Goal: Use online tool/utility: Utilize a website feature to perform a specific function

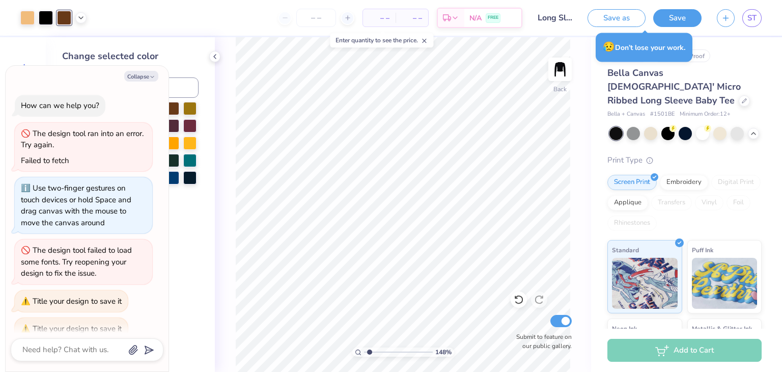
scroll to position [151, 0]
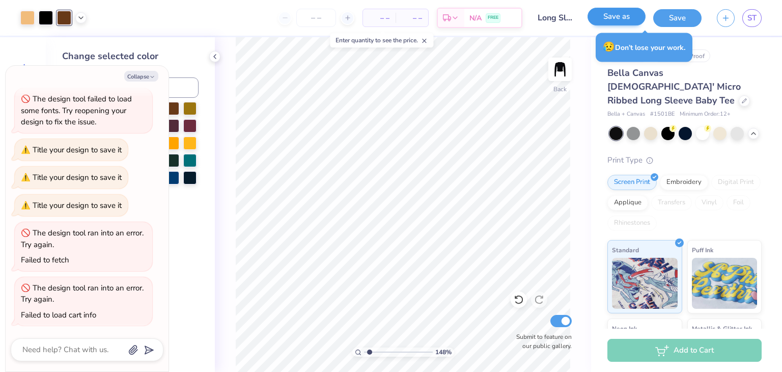
type input "1.47790541631588"
type textarea "x"
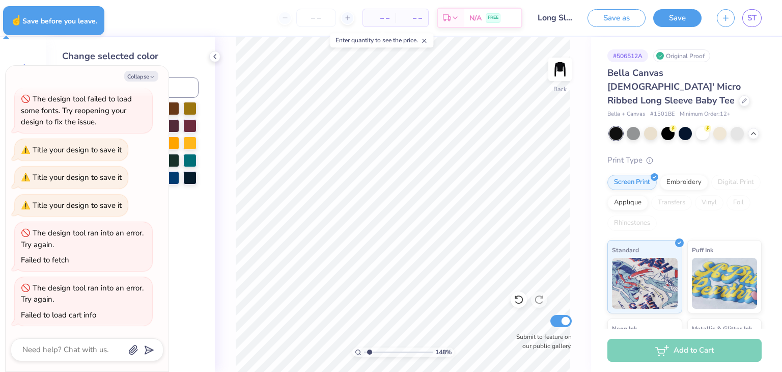
type input "1.47790541631588"
type textarea "x"
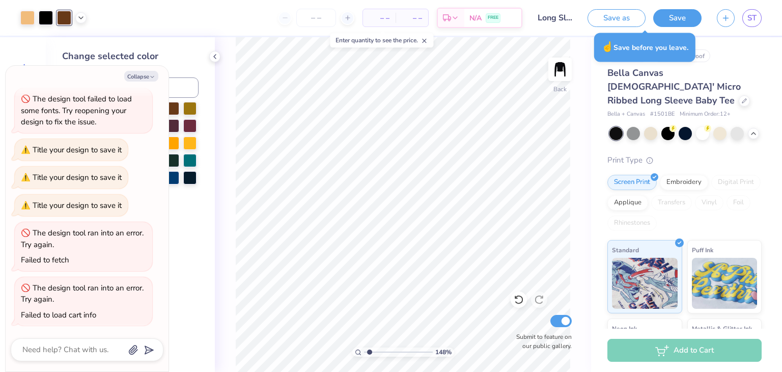
click at [677, 18] on button "Save" at bounding box center [678, 18] width 48 height 18
click at [683, 15] on div "Save" at bounding box center [678, 18] width 48 height 18
type input "1.47790541631588"
type textarea "x"
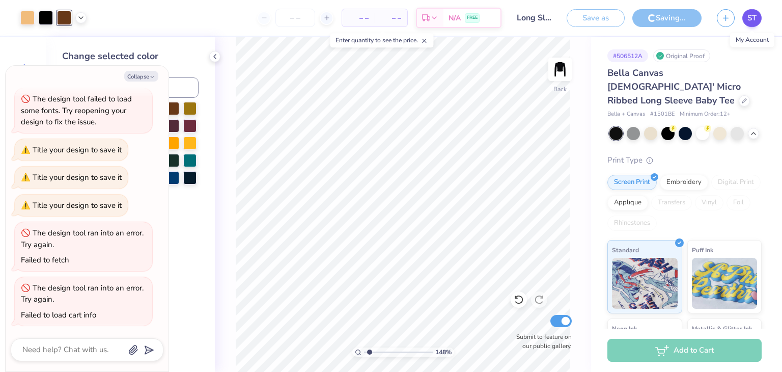
type input "1.47790541631588"
type textarea "x"
type input "1.47790541631588"
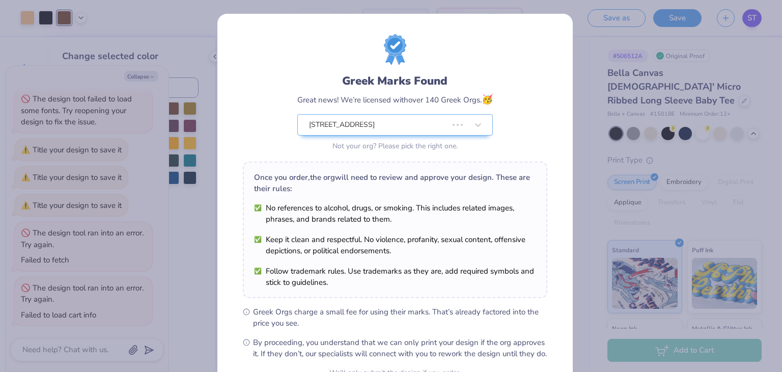
type textarea "x"
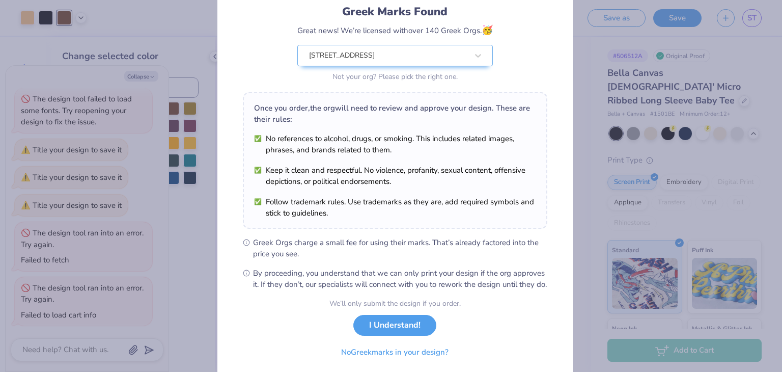
scroll to position [70, 0]
click at [388, 329] on button "I Understand!" at bounding box center [395, 321] width 83 height 21
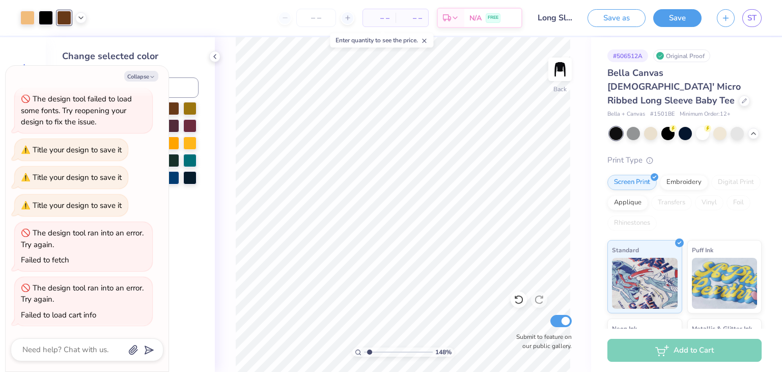
scroll to position [0, 0]
type input "1.47790541631588"
type textarea "x"
